Goal: Task Accomplishment & Management: Use online tool/utility

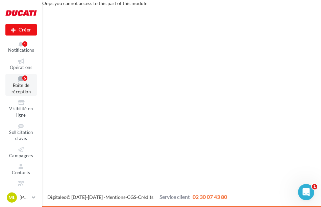
click at [17, 79] on icon at bounding box center [20, 78] width 27 height 6
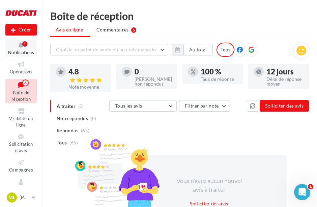
click at [28, 49] on button "Notifications 1" at bounding box center [20, 48] width 31 height 17
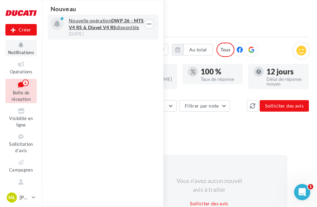
click at [101, 27] on strong "DWP 26 - MTS V4 RS & Diavel V4 RS" at bounding box center [106, 24] width 75 height 12
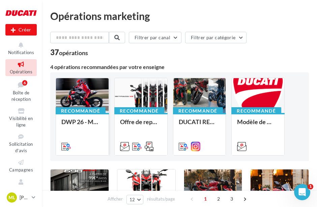
click at [91, 110] on div "Recommandé" at bounding box center [81, 110] width 50 height 7
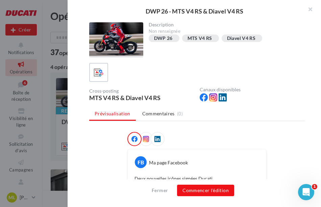
click at [145, 140] on icon at bounding box center [146, 139] width 6 height 6
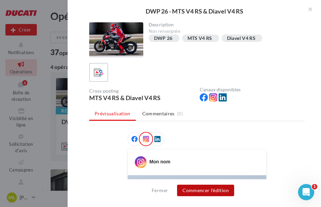
click at [196, 191] on button "Commencer l'édition" at bounding box center [205, 189] width 57 height 11
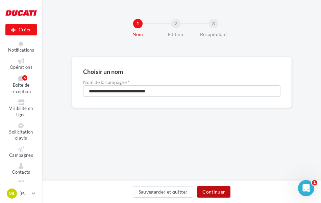
click at [209, 189] on button "Continuer" at bounding box center [213, 191] width 33 height 11
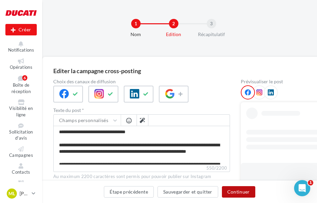
click at [233, 191] on button "Continuer" at bounding box center [238, 191] width 33 height 11
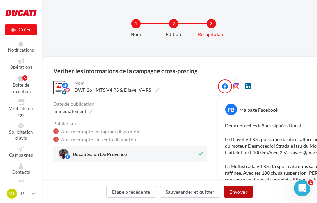
click at [234, 189] on button "Envoyer" at bounding box center [238, 191] width 29 height 11
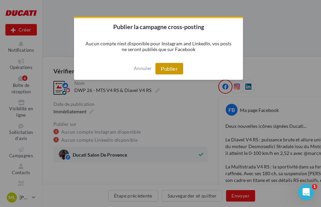
click at [178, 67] on button "Publier" at bounding box center [169, 68] width 28 height 11
